Goal: Use online tool/utility: Utilize a website feature to perform a specific function

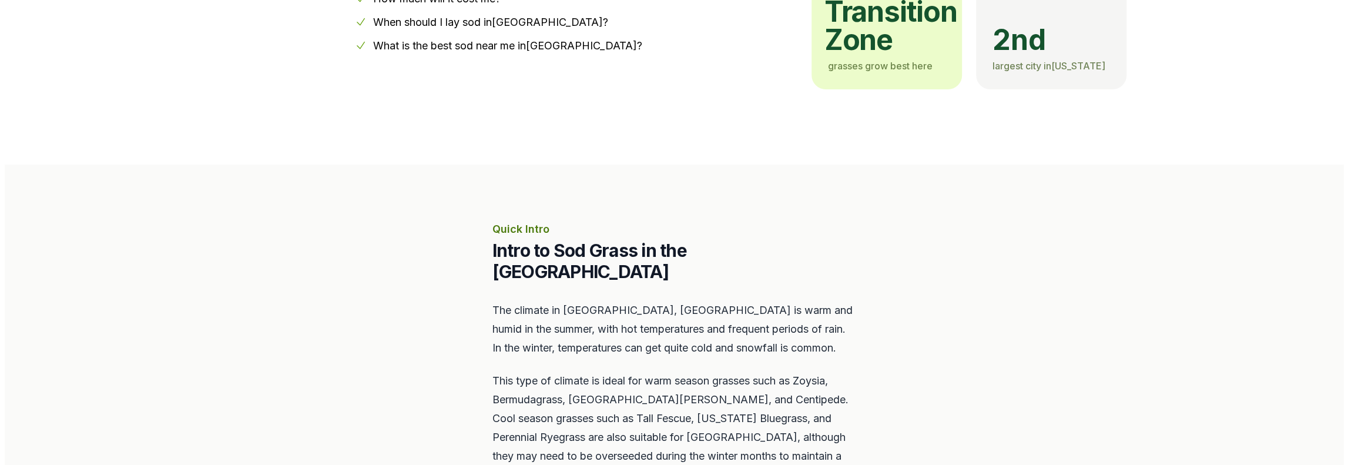
scroll to position [470, 0]
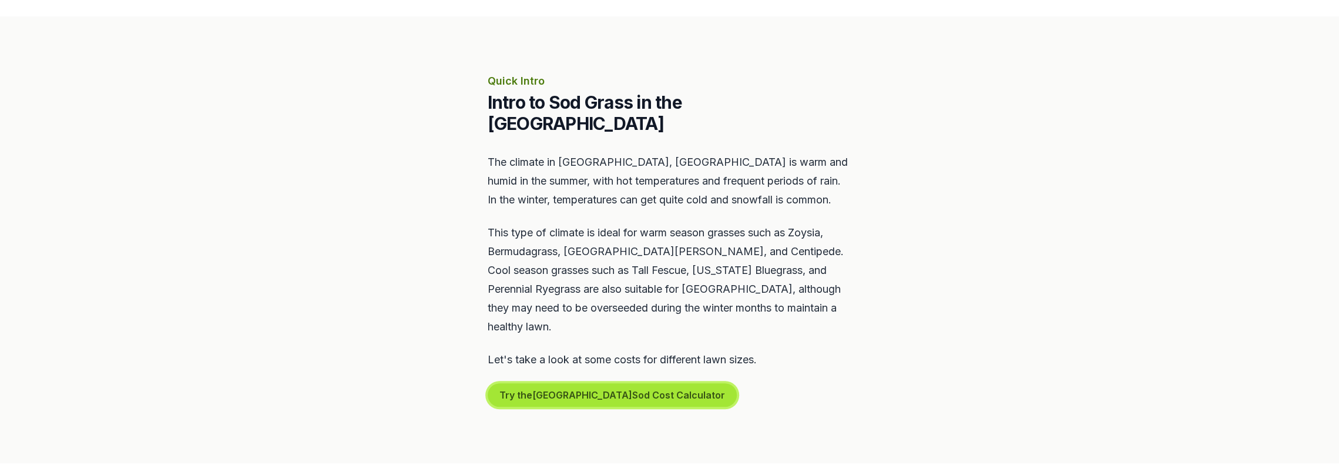
click at [588, 383] on button "Try the Lexington Sod Cost Calculator" at bounding box center [612, 395] width 249 height 24
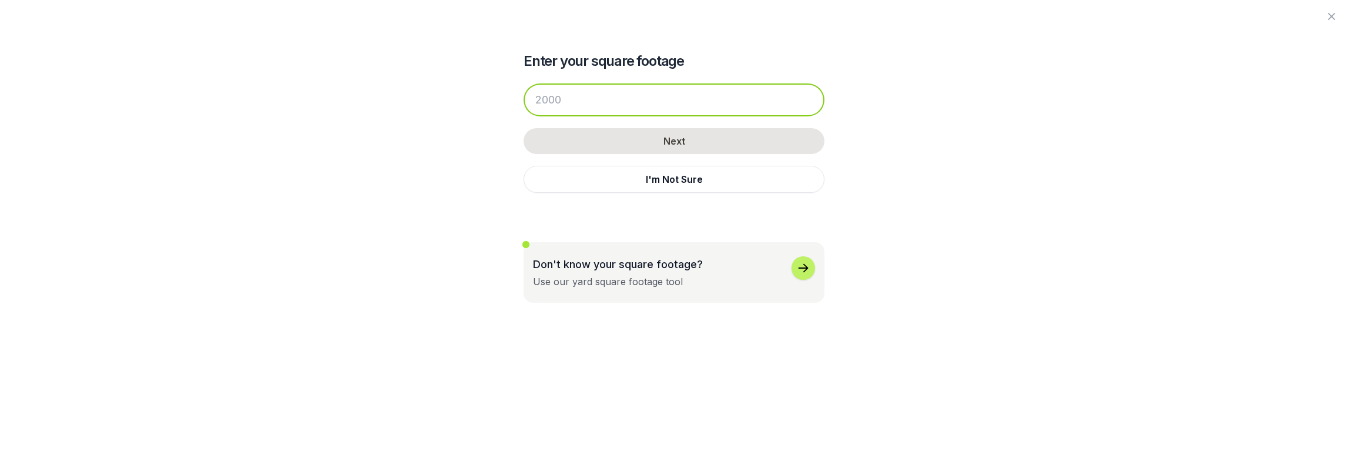
click at [652, 98] on input "number" at bounding box center [674, 99] width 301 height 33
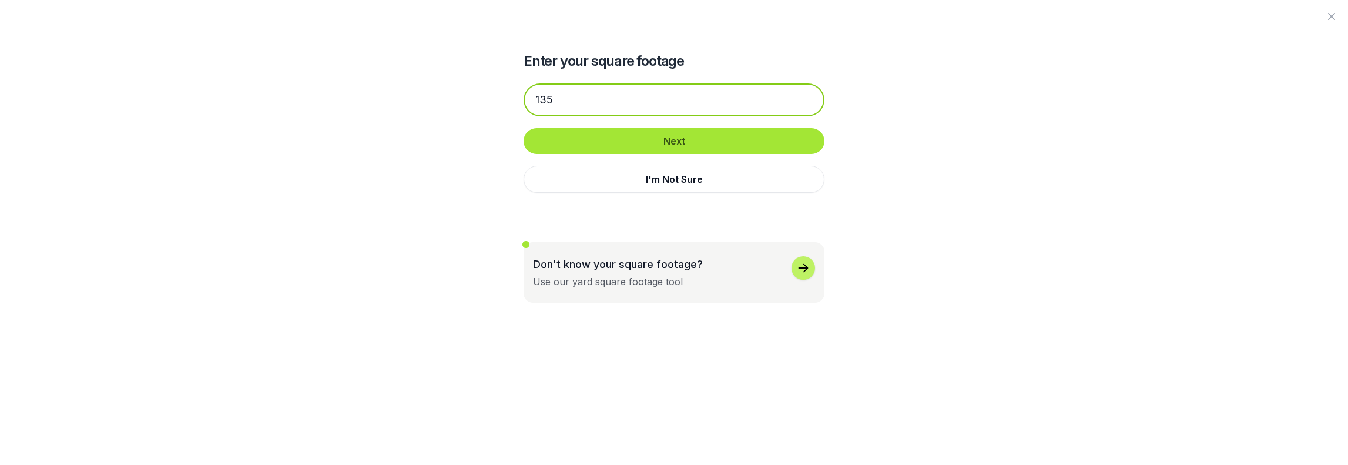
type input "135"
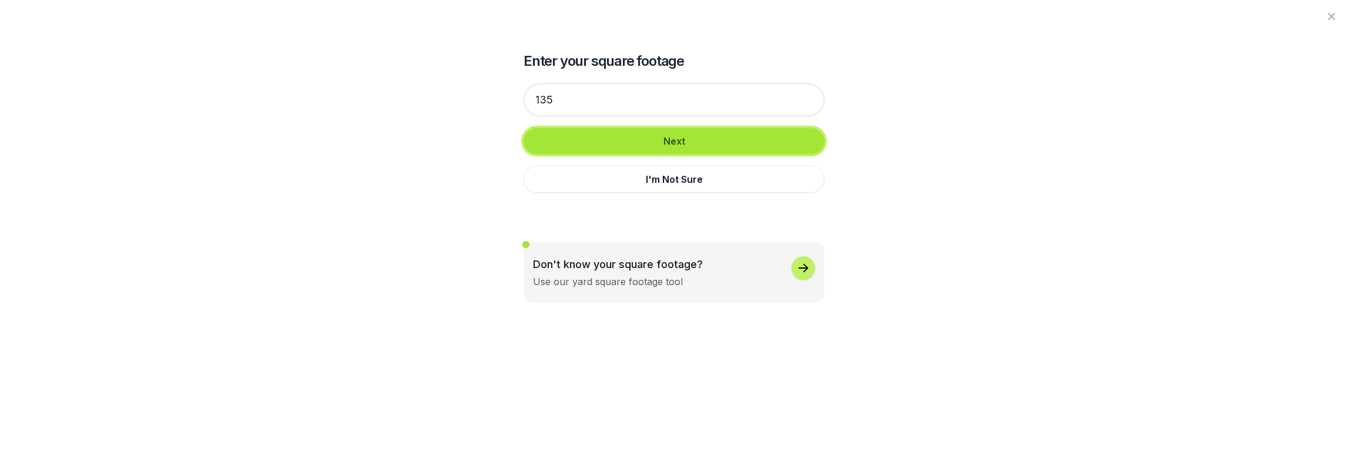
click at [708, 133] on button "Next" at bounding box center [674, 141] width 301 height 26
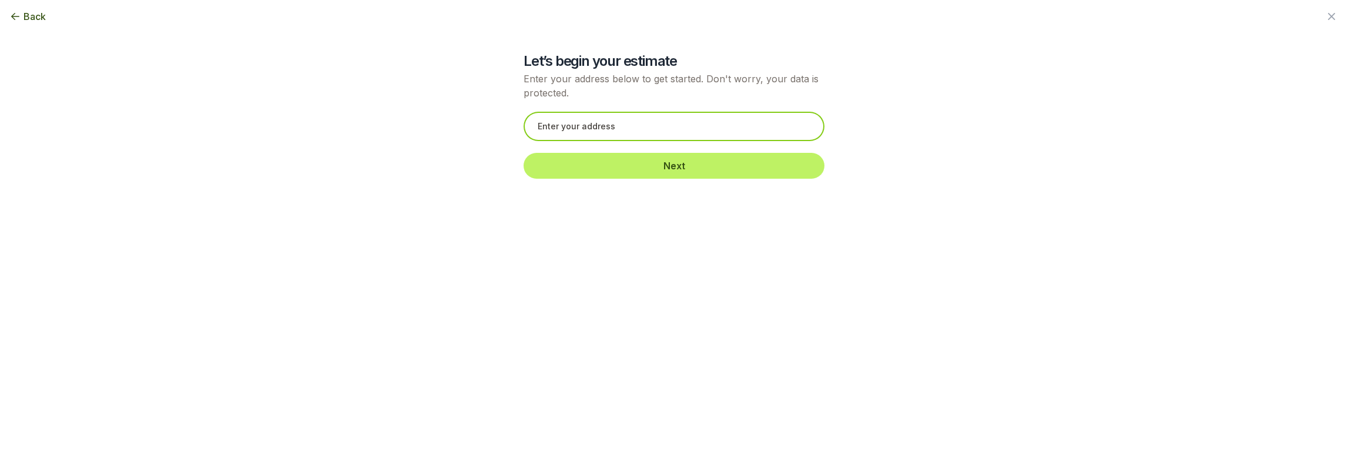
click at [650, 126] on input "text" at bounding box center [674, 126] width 301 height 29
click at [678, 126] on input "text" at bounding box center [674, 126] width 301 height 29
paste input "[STREET_ADDRESS]"
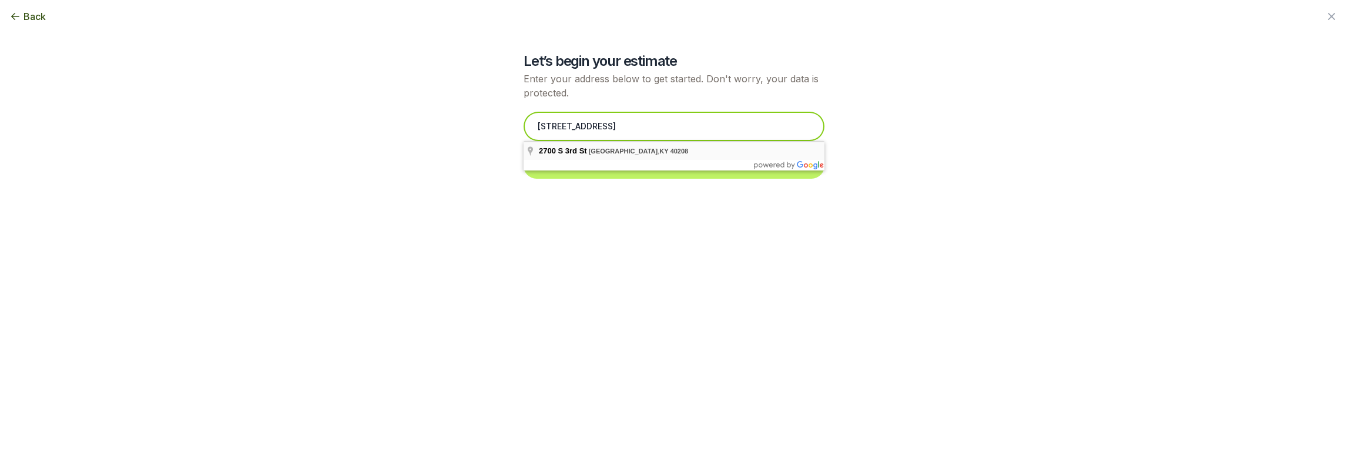
type input "[STREET_ADDRESS]"
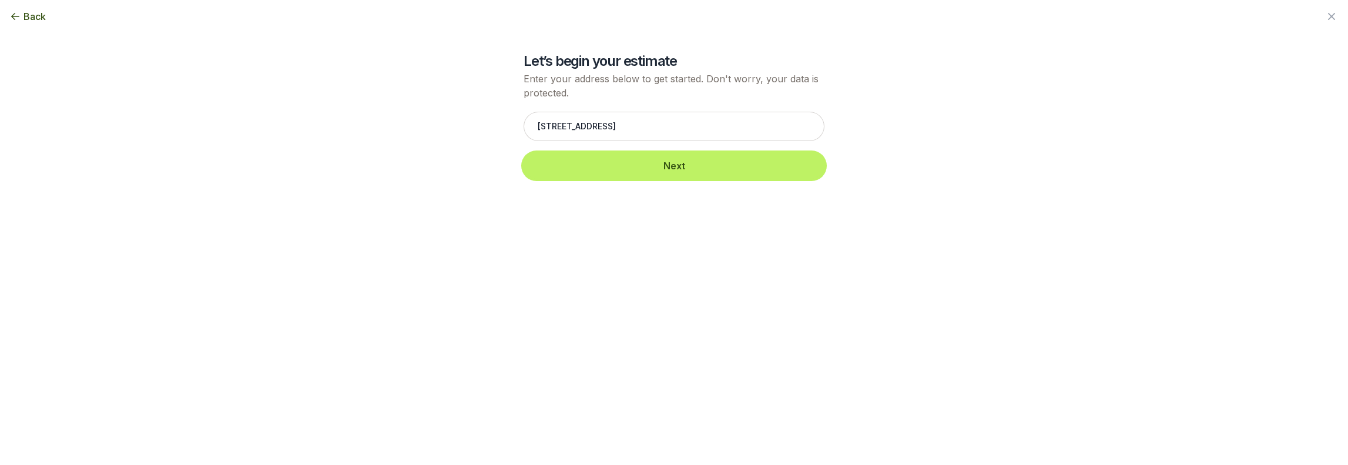
click at [628, 167] on button "Next" at bounding box center [674, 166] width 301 height 26
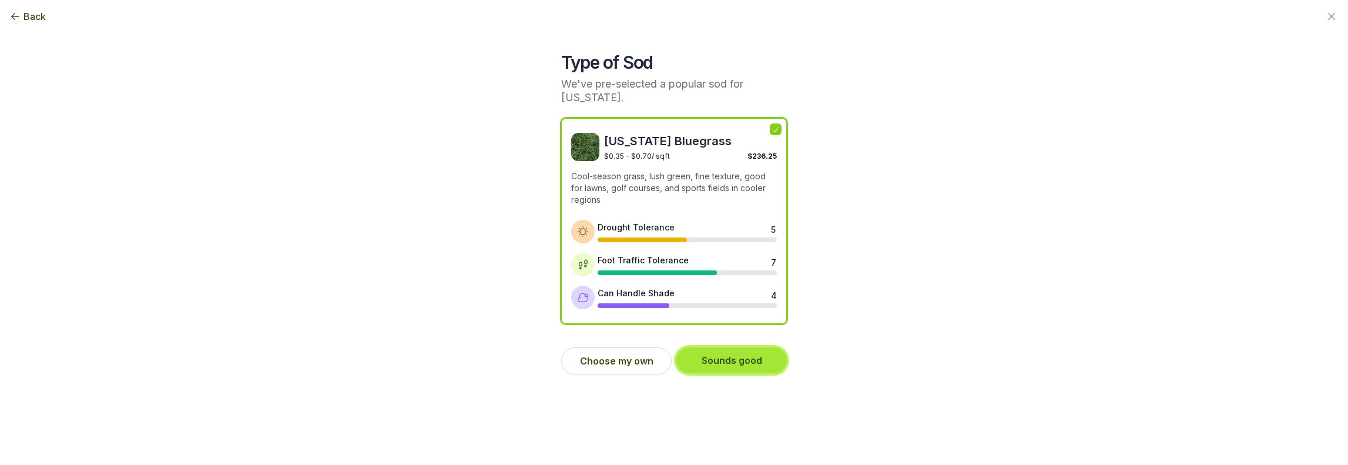
click at [728, 360] on button "Sounds good" at bounding box center [731, 360] width 110 height 26
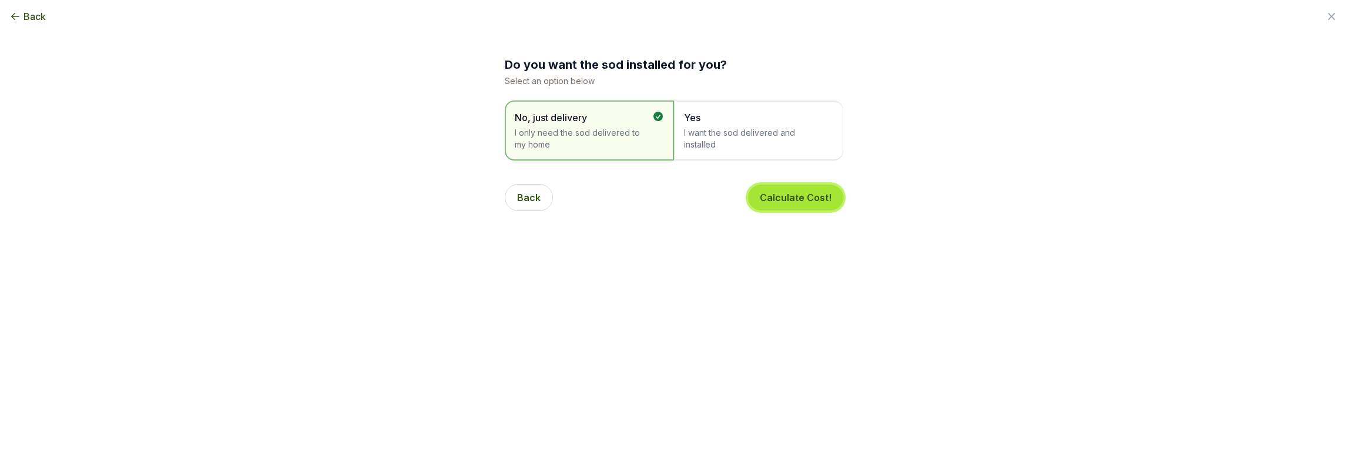
click at [790, 197] on button "Calculate Cost!" at bounding box center [795, 198] width 95 height 26
